Goal: Task Accomplishment & Management: Use online tool/utility

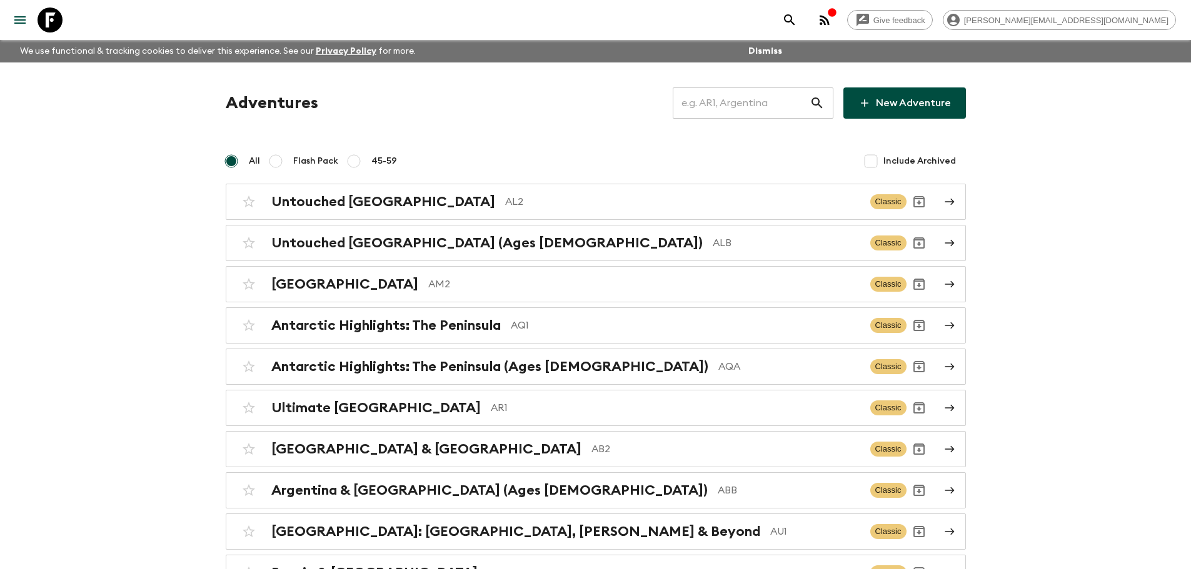
click at [721, 101] on input "text" at bounding box center [741, 103] width 137 height 35
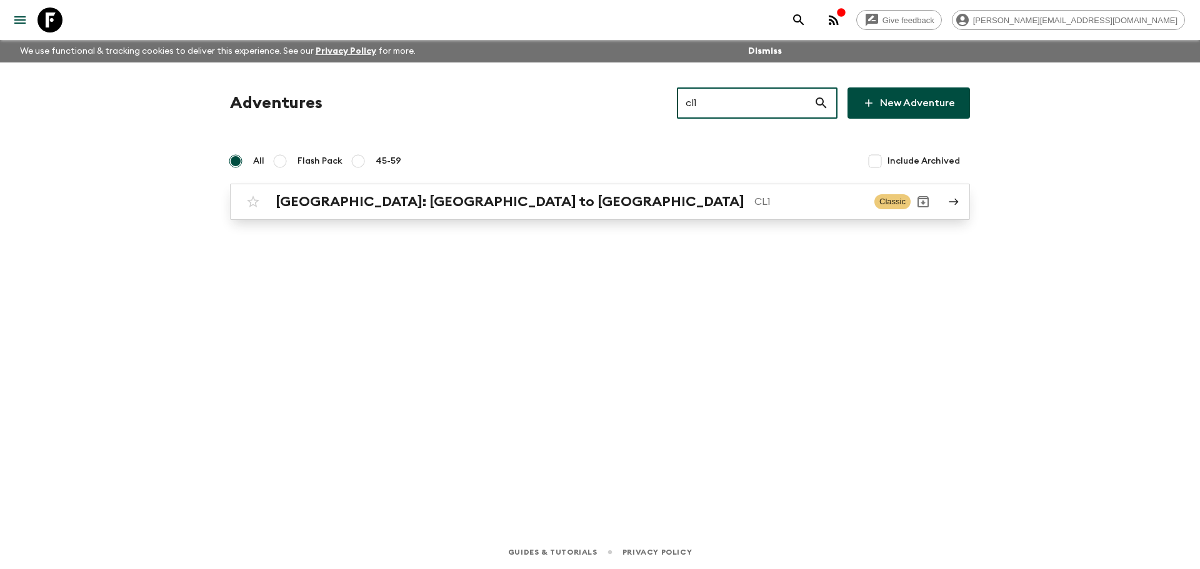
type input "cl1"
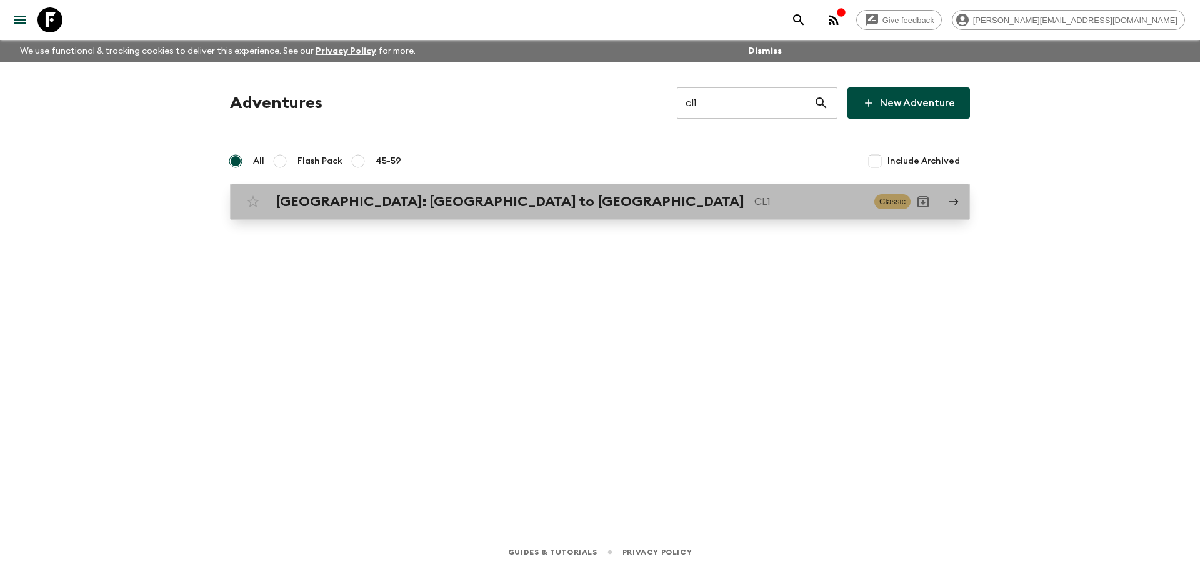
click at [665, 188] on link "[GEOGRAPHIC_DATA]: [GEOGRAPHIC_DATA] to Patagonia CL1 Classic" at bounding box center [600, 202] width 740 height 36
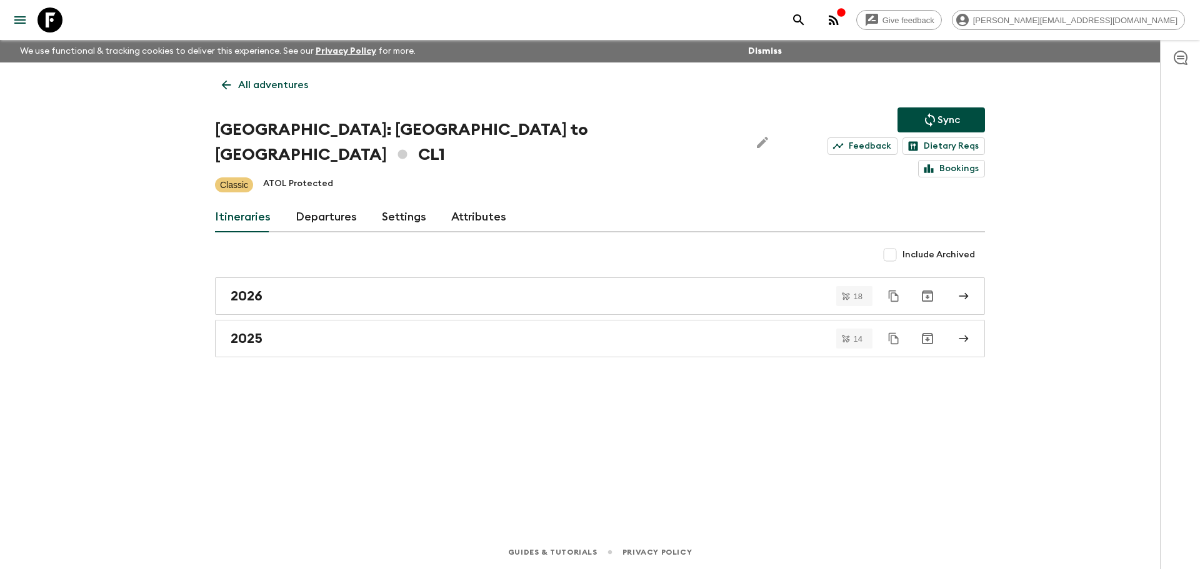
click at [311, 203] on link "Departures" at bounding box center [326, 218] width 61 height 30
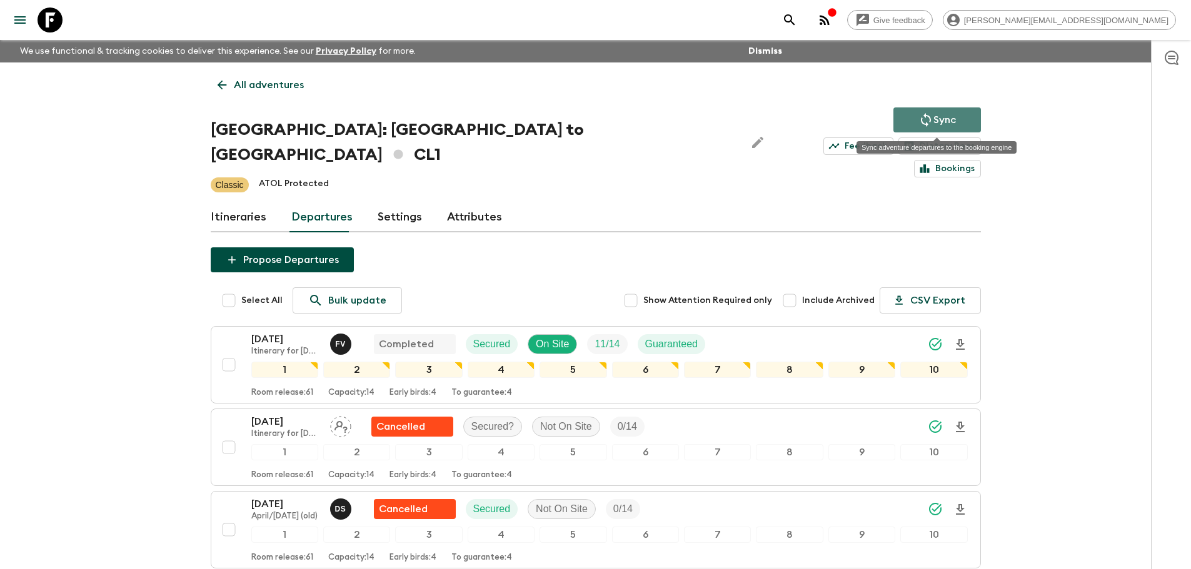
click at [945, 126] on p "Sync" at bounding box center [944, 120] width 23 height 15
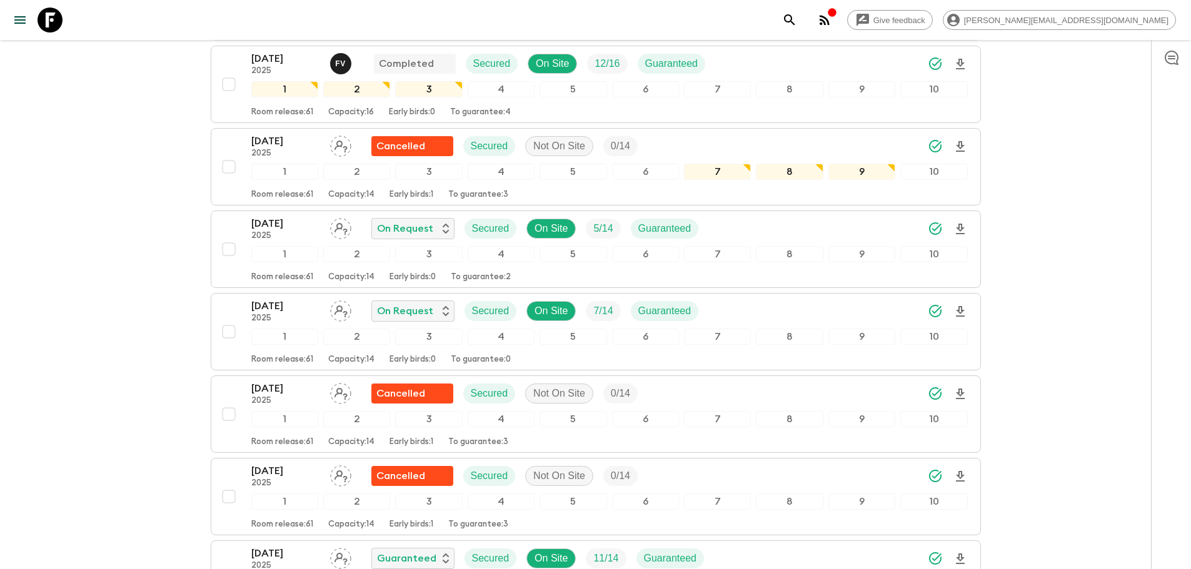
scroll to position [2361, 0]
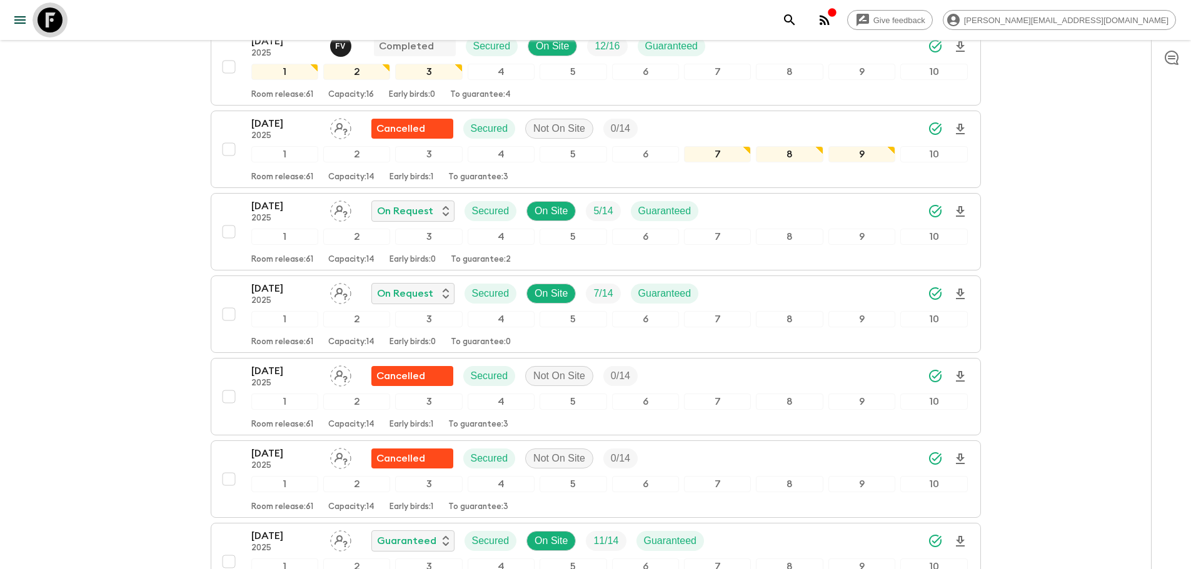
click at [48, 24] on icon at bounding box center [50, 20] width 25 height 25
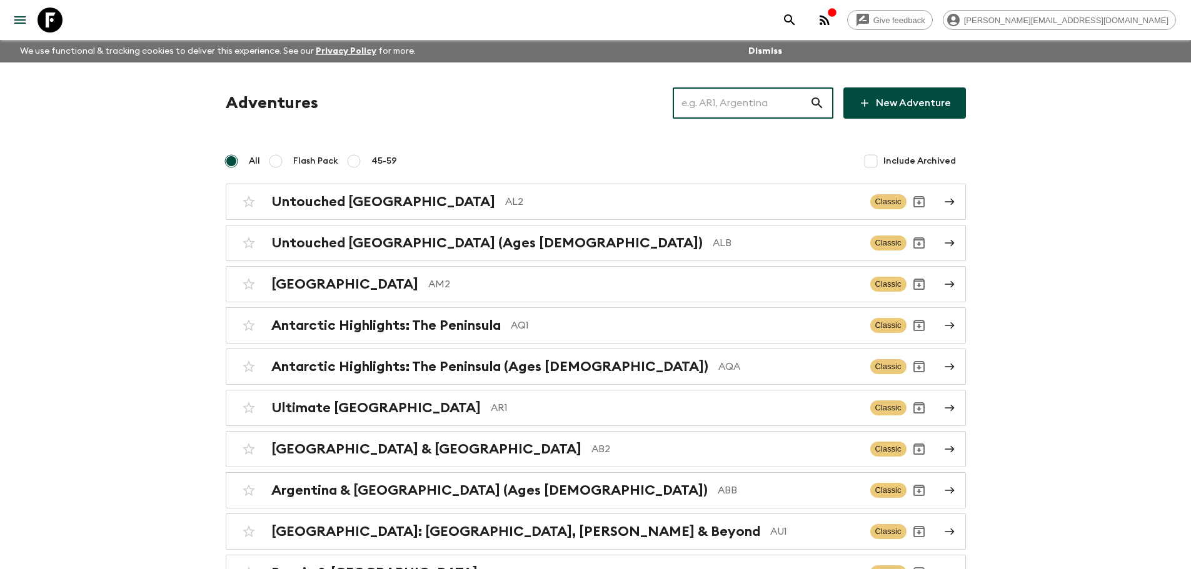
click at [724, 109] on input "text" at bounding box center [741, 103] width 137 height 35
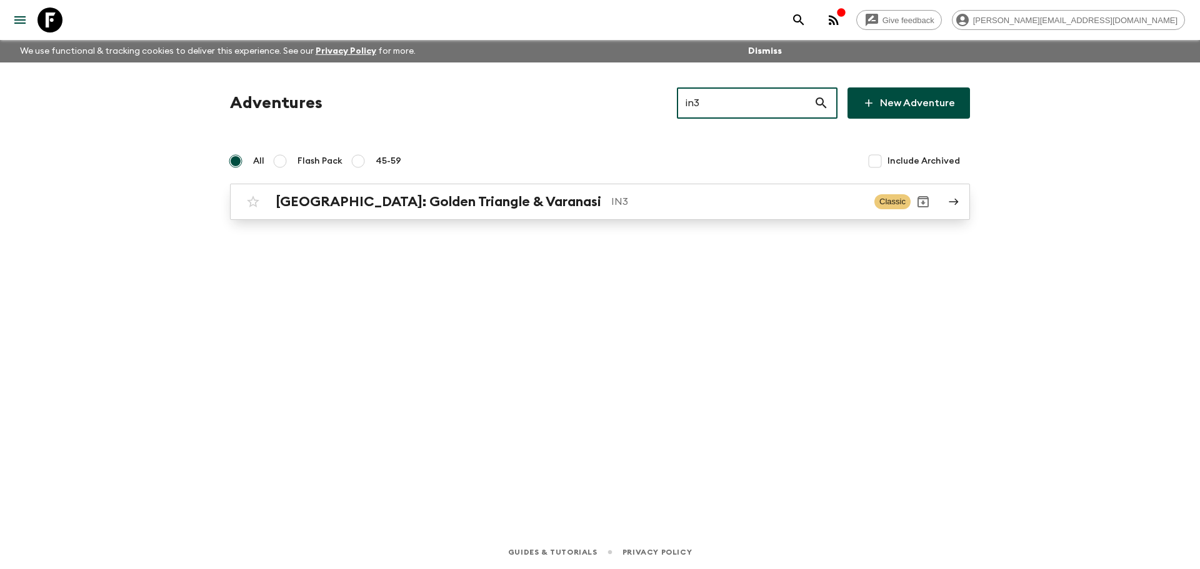
type input "in3"
click at [661, 201] on p "IN3" at bounding box center [737, 201] width 253 height 15
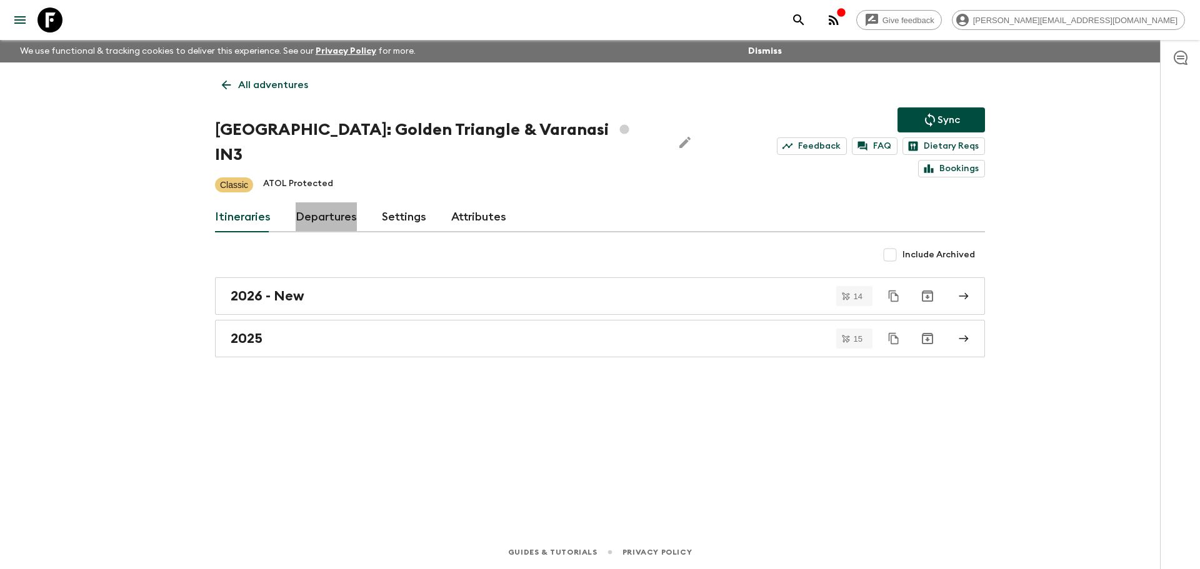
click at [337, 203] on link "Departures" at bounding box center [326, 218] width 61 height 30
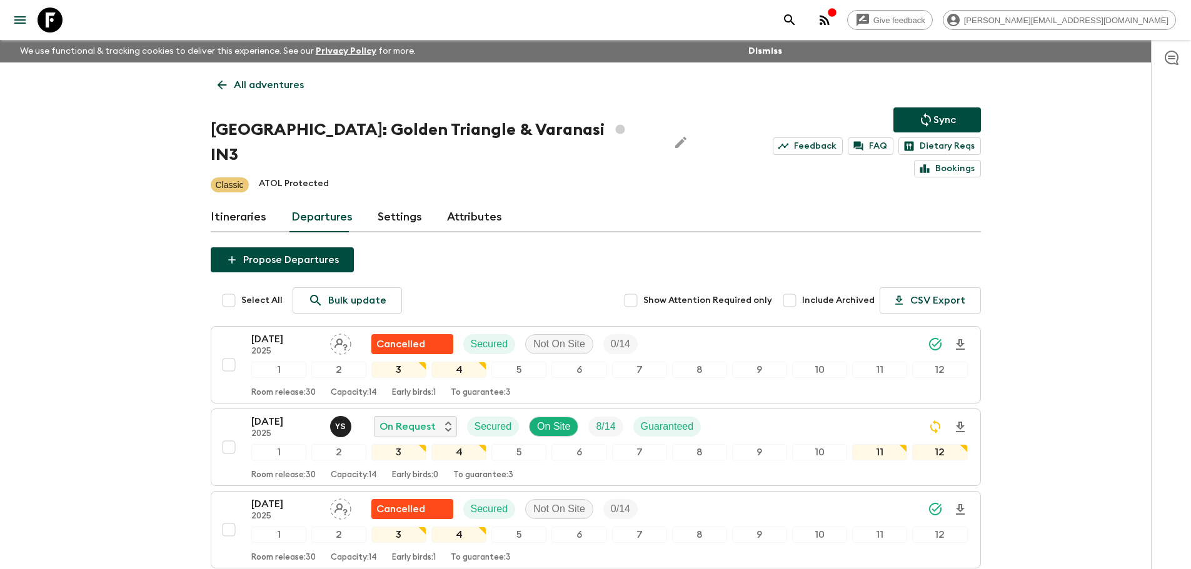
click at [967, 114] on button "Sync" at bounding box center [937, 120] width 88 height 25
click at [61, 15] on icon at bounding box center [50, 20] width 25 height 25
